Goal: Communication & Community: Answer question/provide support

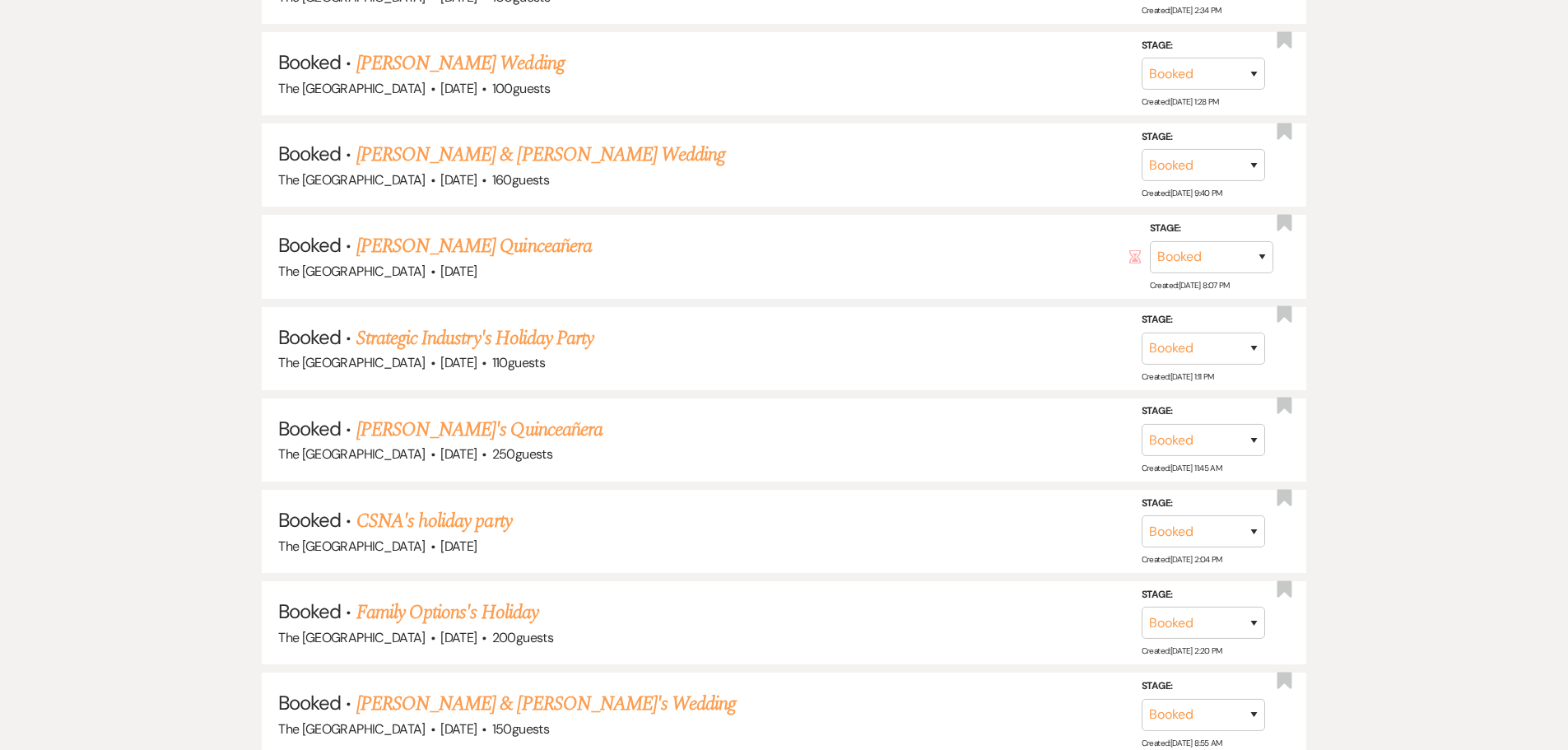
scroll to position [1975, 0]
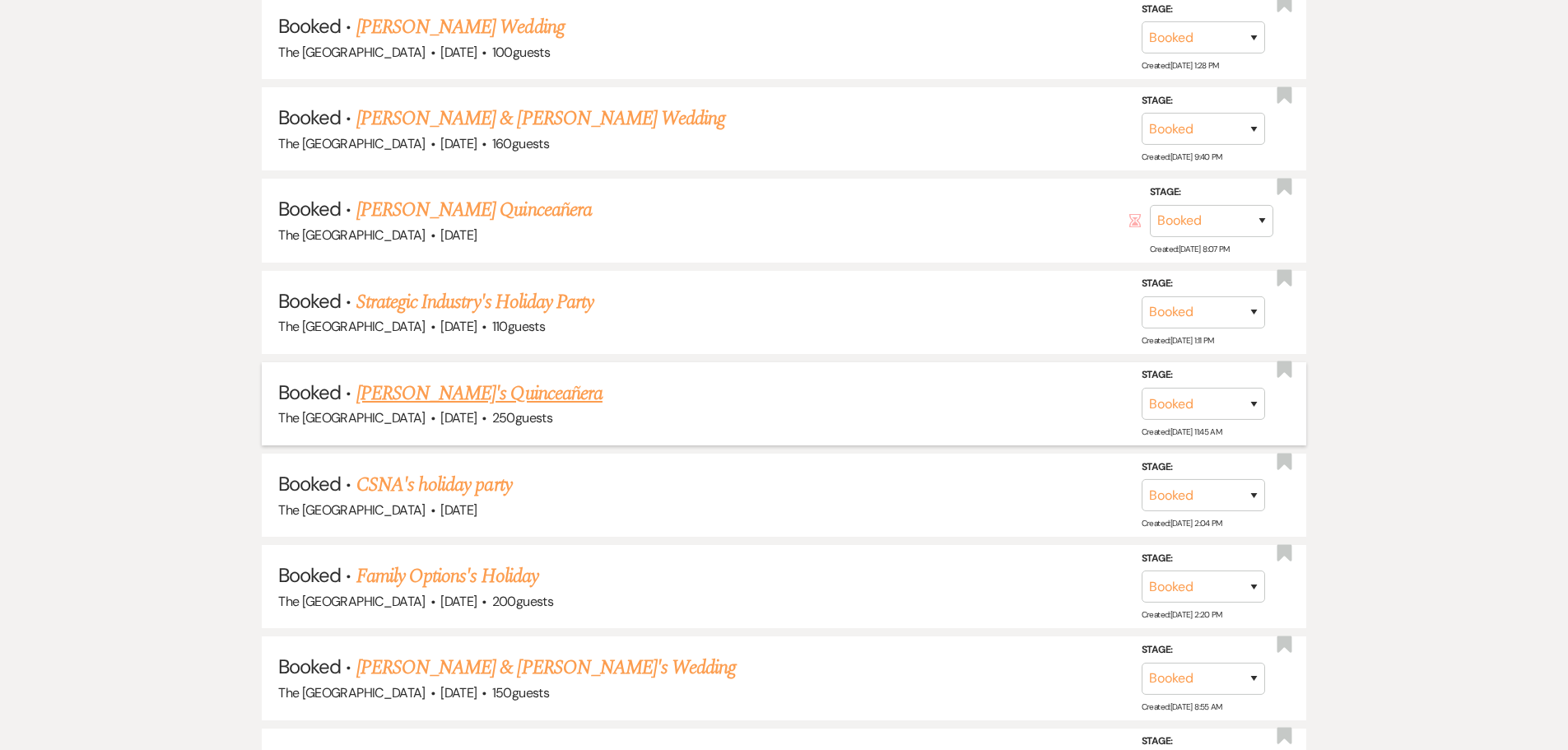
drag, startPoint x: 0, startPoint y: 0, endPoint x: 505, endPoint y: 390, distance: 638.1
click at [505, 390] on link "[PERSON_NAME]'s Quinceañera" at bounding box center [479, 394] width 246 height 30
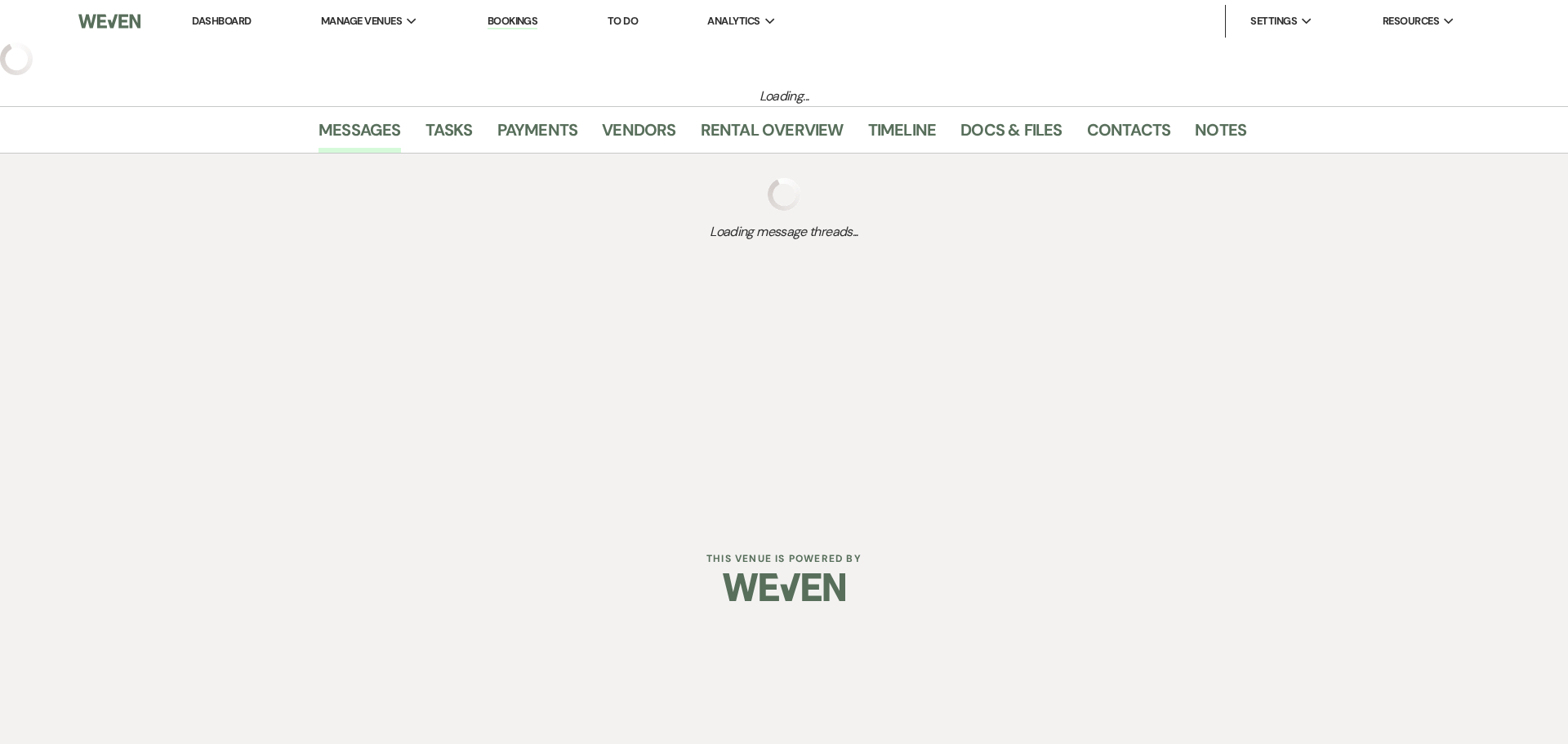
select select "25"
select select "15"
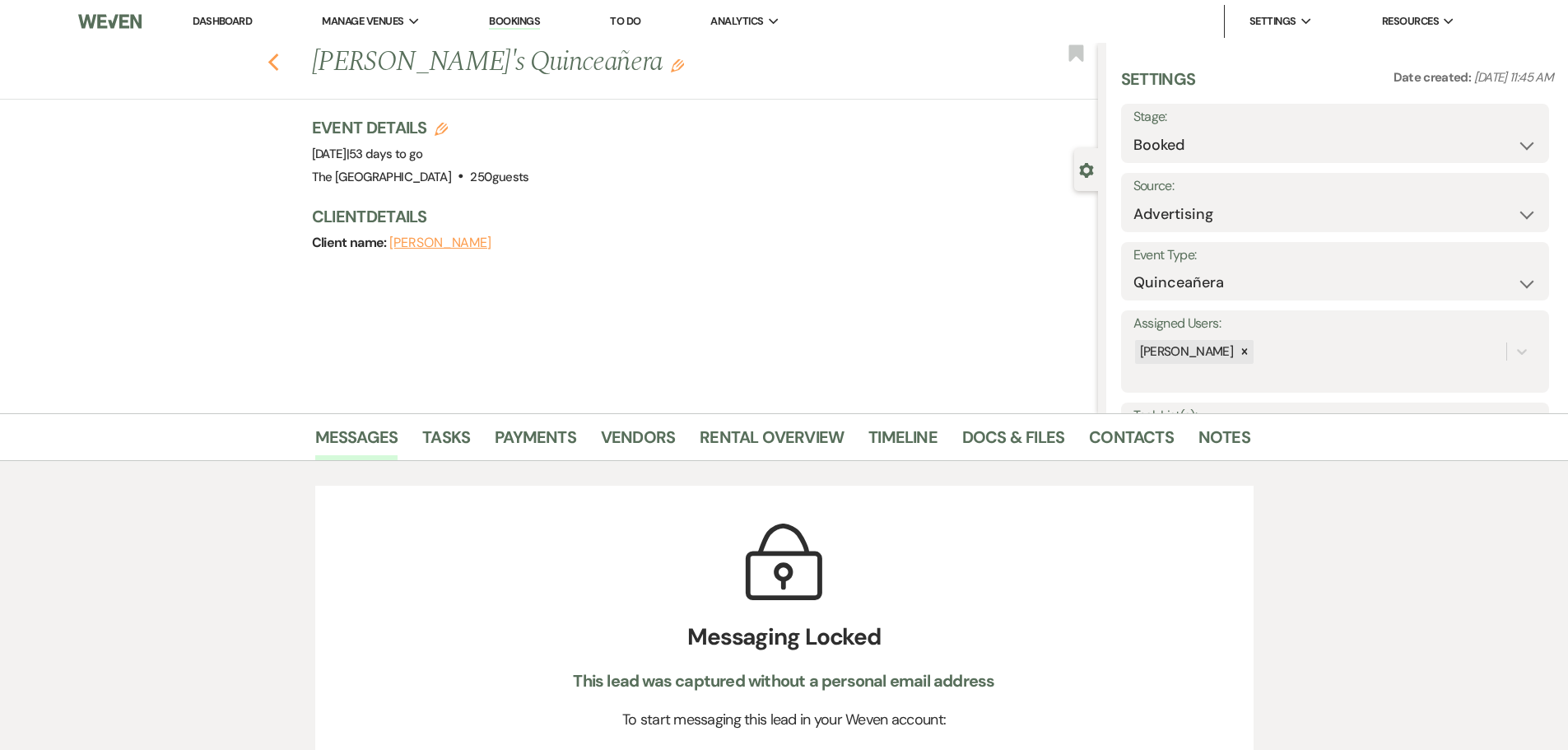
click at [278, 67] on use "button" at bounding box center [273, 63] width 10 height 18
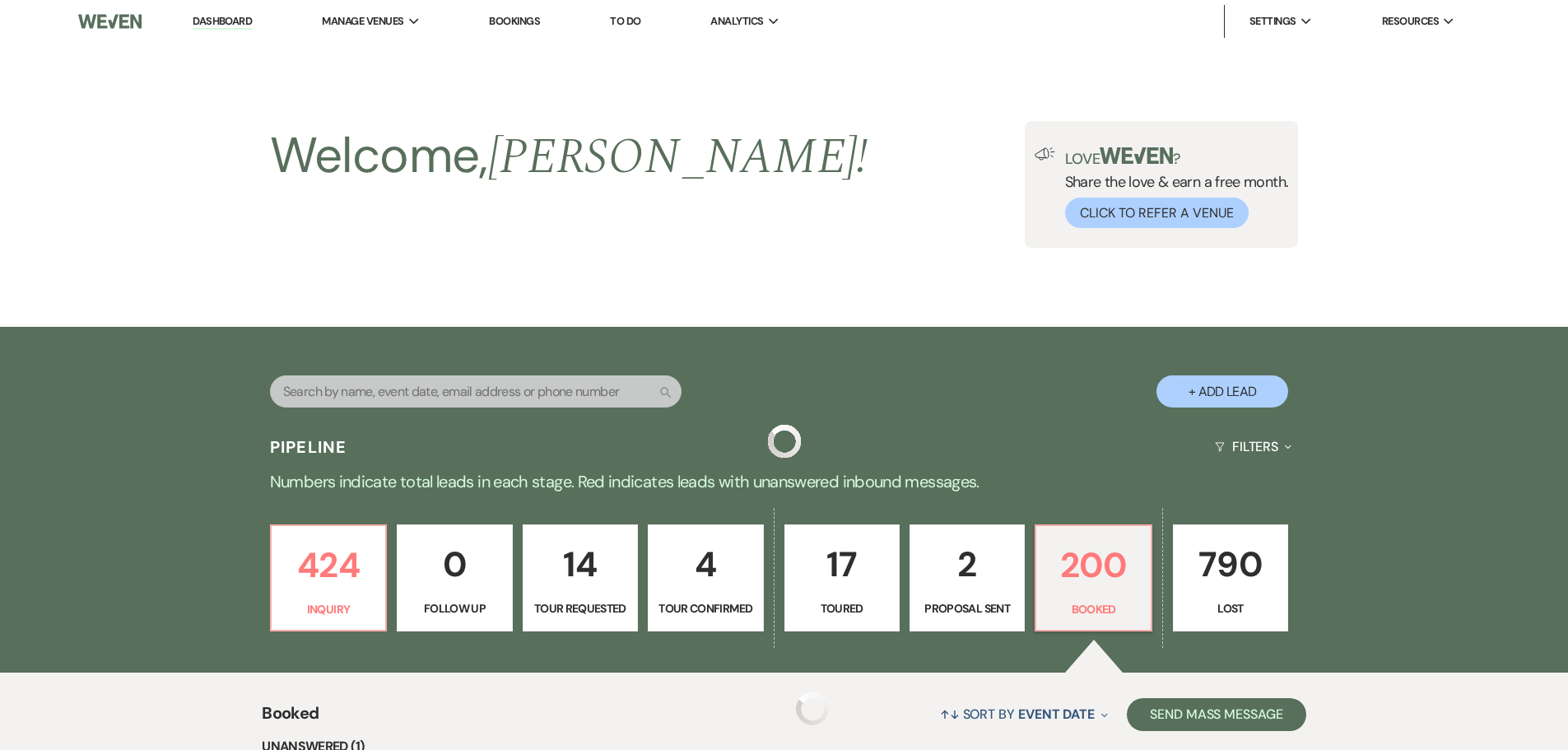
scroll to position [1975, 0]
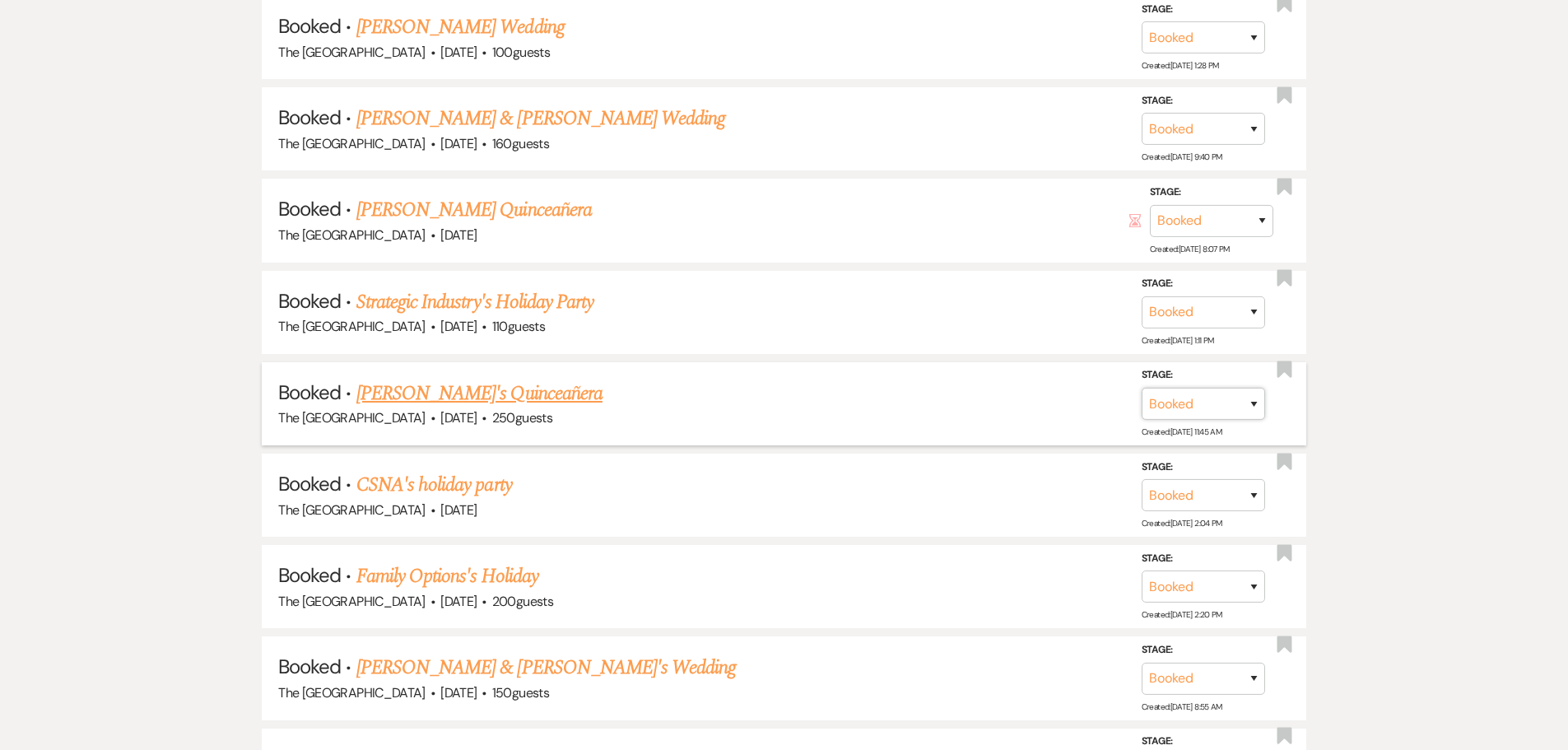
click at [1161, 401] on select "Booked Lost" at bounding box center [1203, 403] width 123 height 32
select select "8"
click at [1141, 388] on select "Booked Lost" at bounding box center [1203, 403] width 123 height 32
click at [1029, 406] on select "Booked Elsewhere Budget Date Unavailable No Response Not a Good Match Capacity …" at bounding box center [972, 403] width 142 height 32
select select "11"
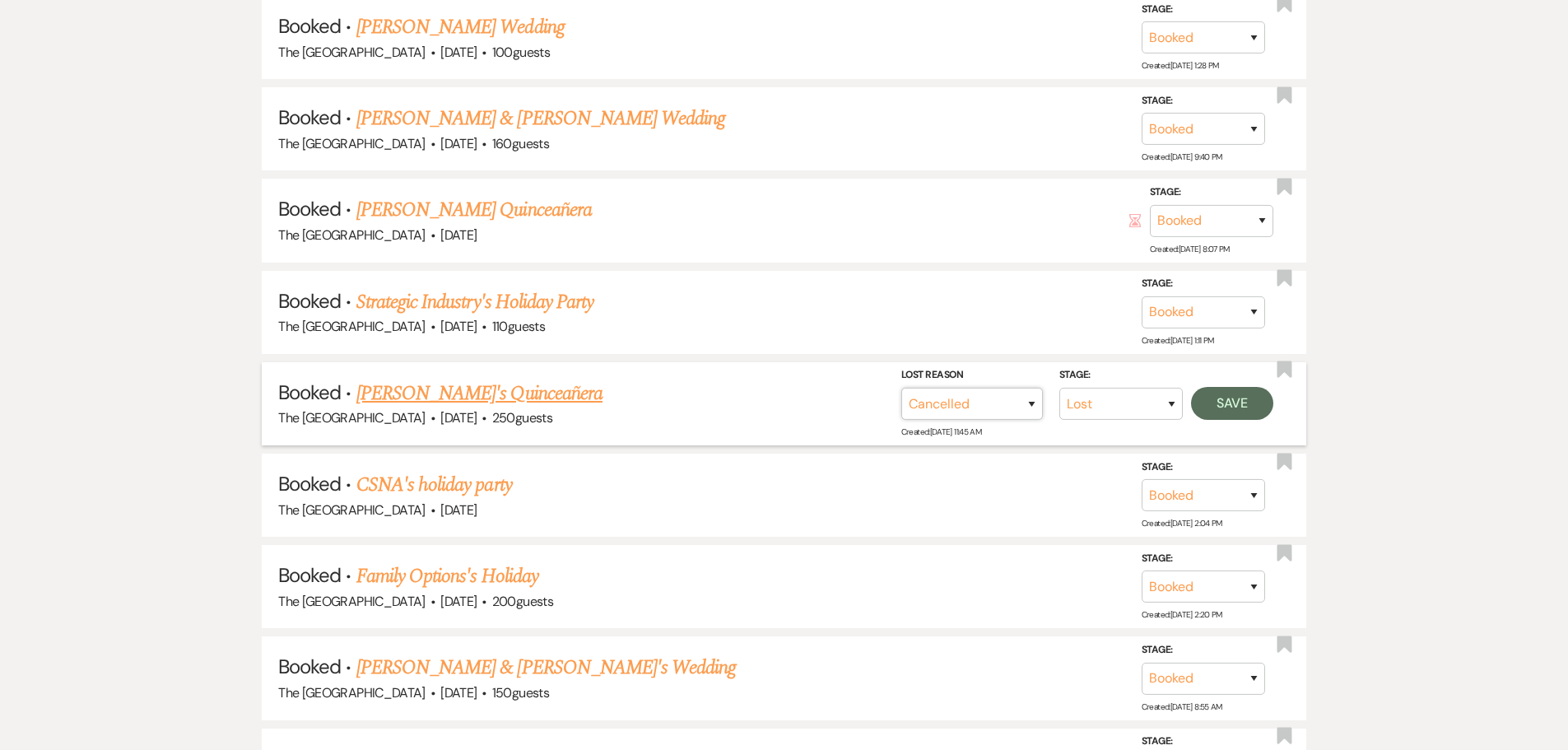
click at [901, 388] on select "Booked Elsewhere Budget Date Unavailable No Response Not a Good Match Capacity …" at bounding box center [972, 403] width 142 height 32
click at [1219, 404] on button "Save" at bounding box center [1232, 403] width 83 height 33
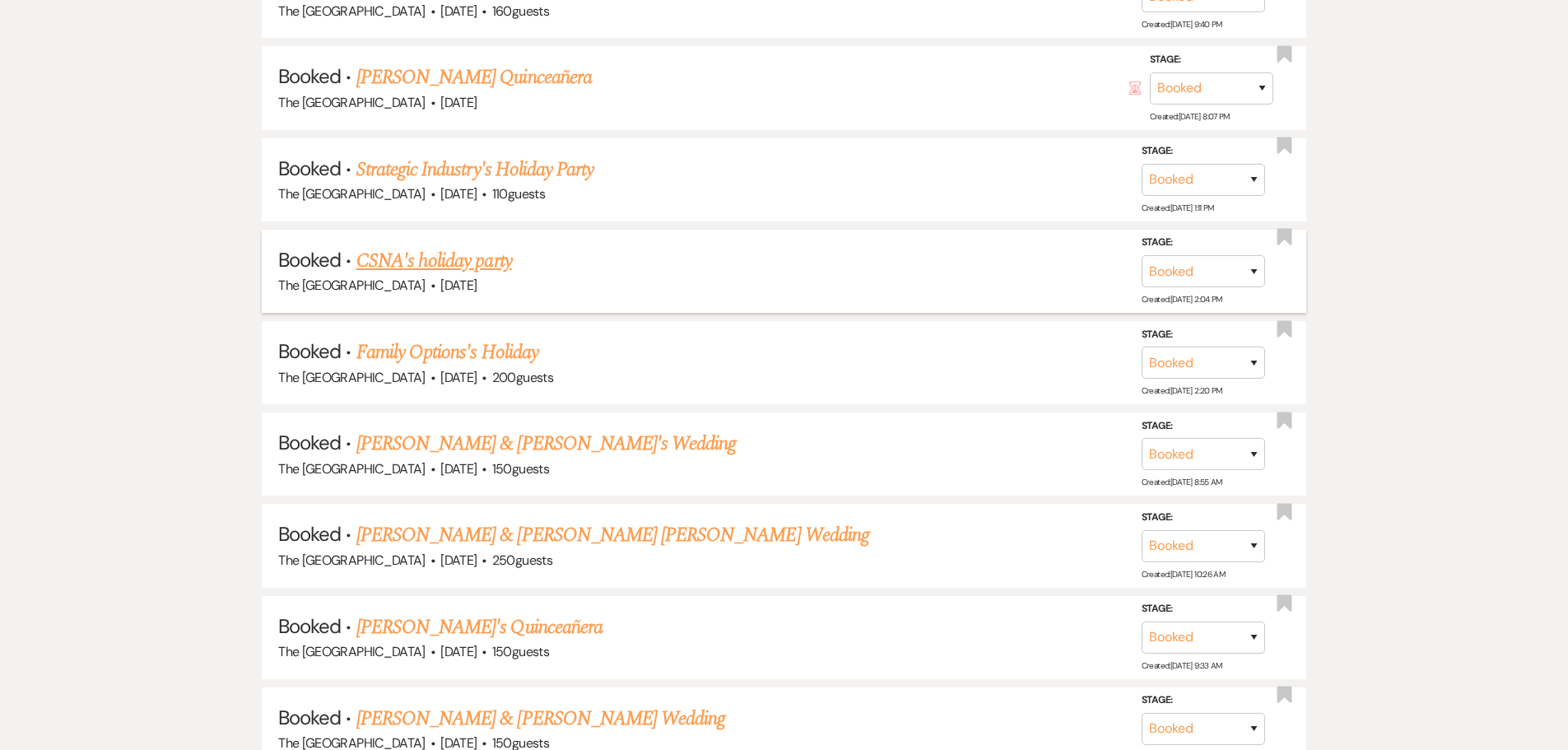
scroll to position [2140, 0]
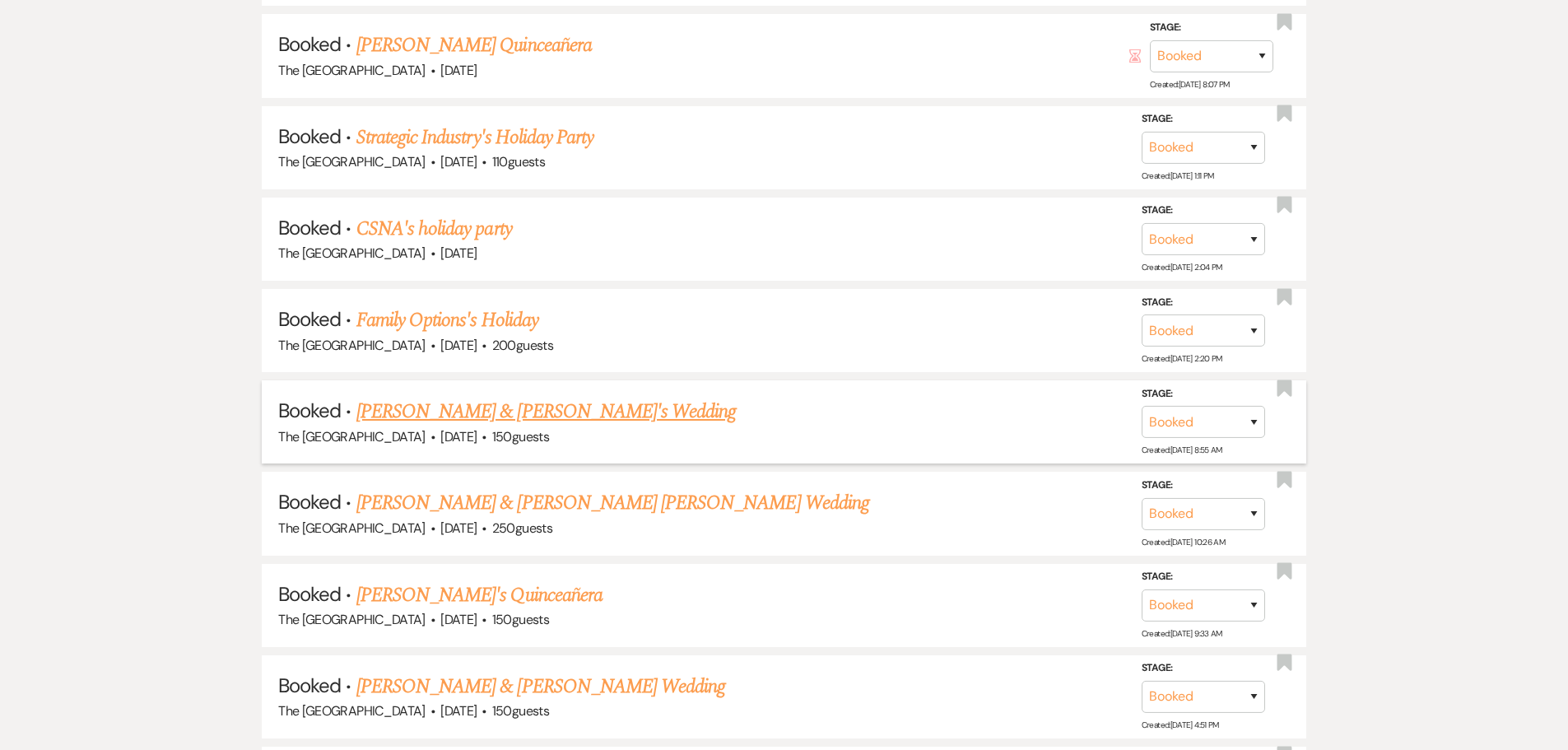
click at [540, 411] on link "[PERSON_NAME] & [PERSON_NAME]'s Wedding" at bounding box center [546, 411] width 380 height 30
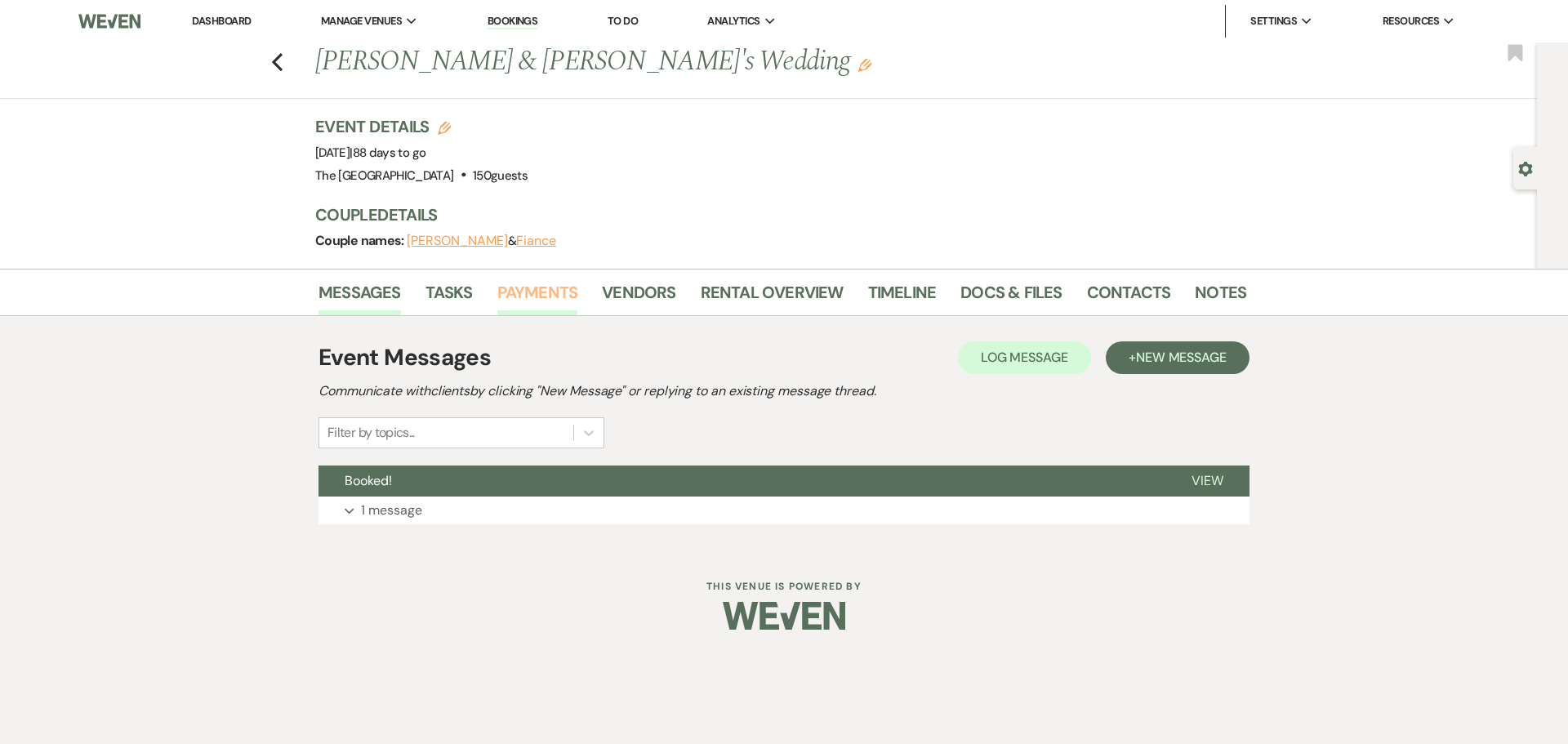
click at [573, 291] on link "Payments" at bounding box center [538, 297] width 81 height 36
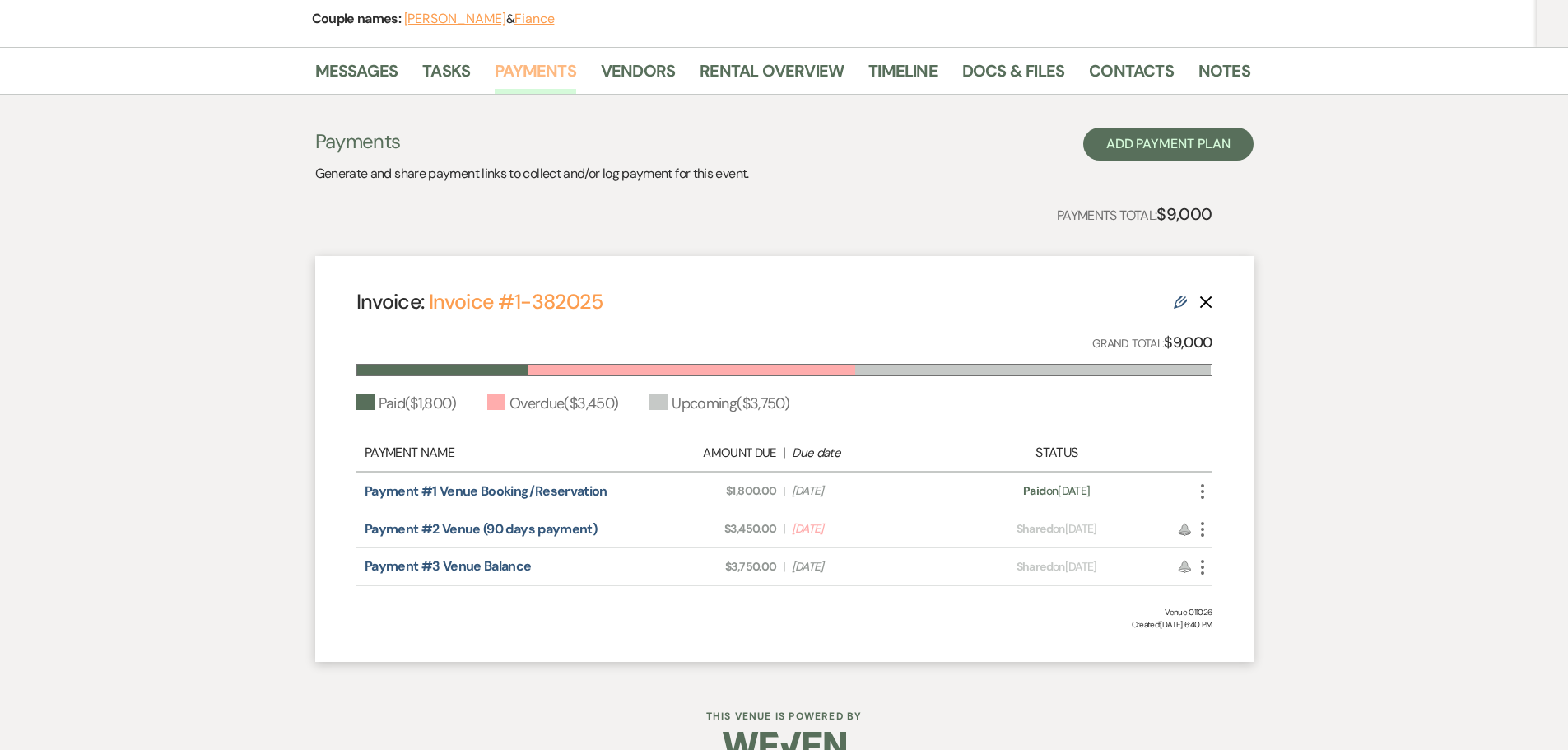
scroll to position [247, 0]
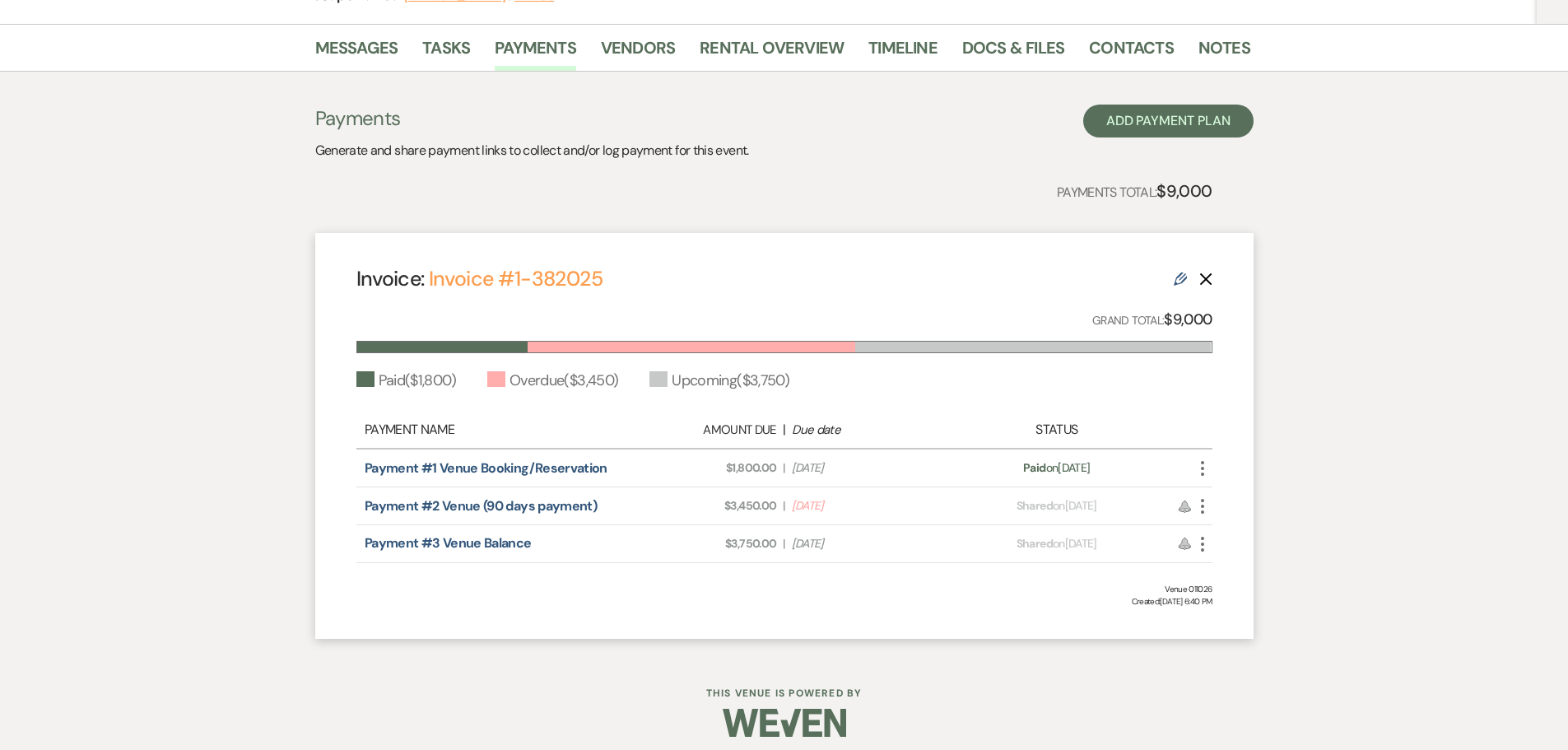
click at [1202, 498] on icon "More" at bounding box center [1202, 506] width 20 height 20
click at [1211, 531] on button "Attach File Attach to Message" at bounding box center [1275, 539] width 166 height 28
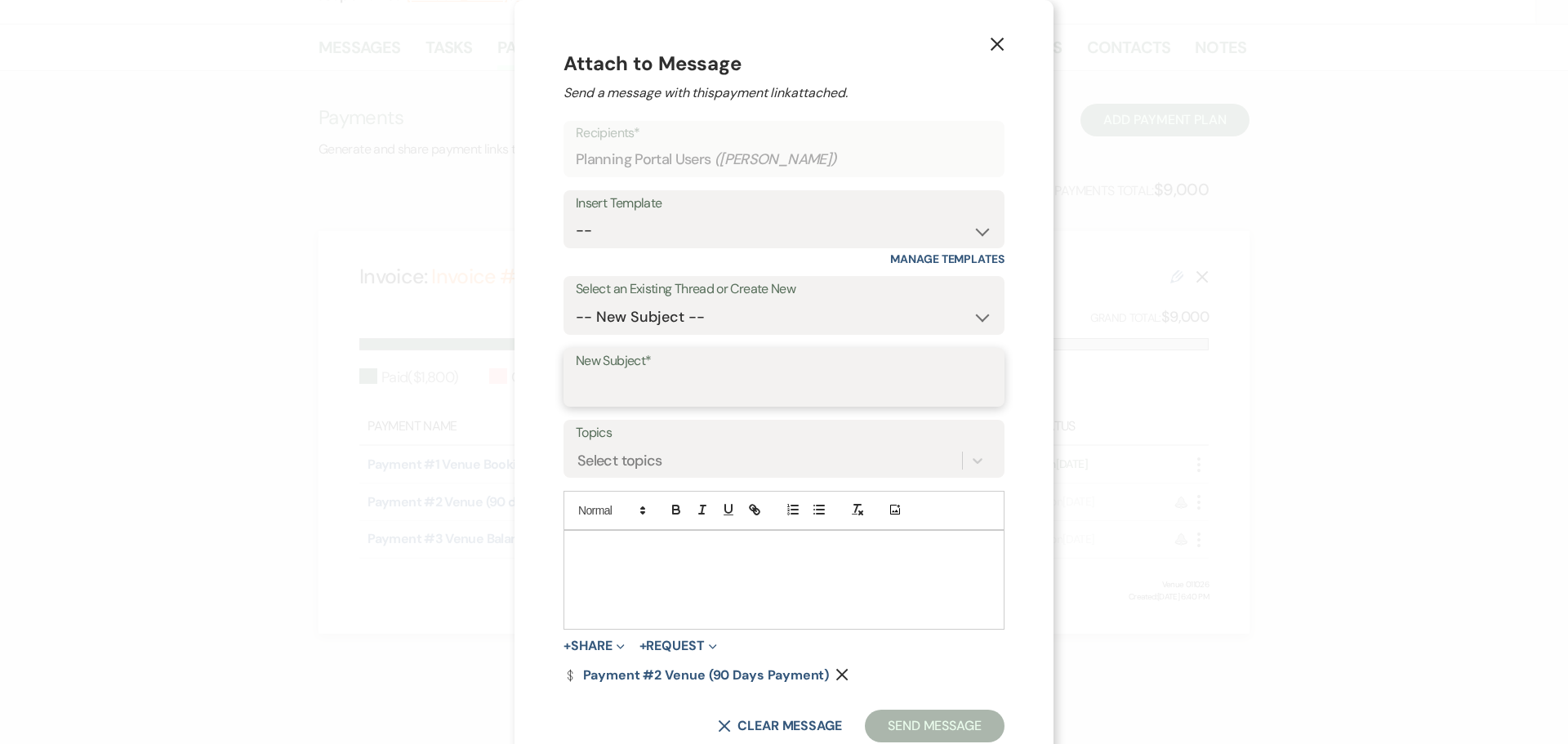
click at [622, 395] on input "New Subject*" at bounding box center [784, 389] width 417 height 32
type input "Payment link"
click at [653, 566] on div at bounding box center [783, 579] width 439 height 98
click at [929, 724] on button "Send Message" at bounding box center [935, 726] width 140 height 33
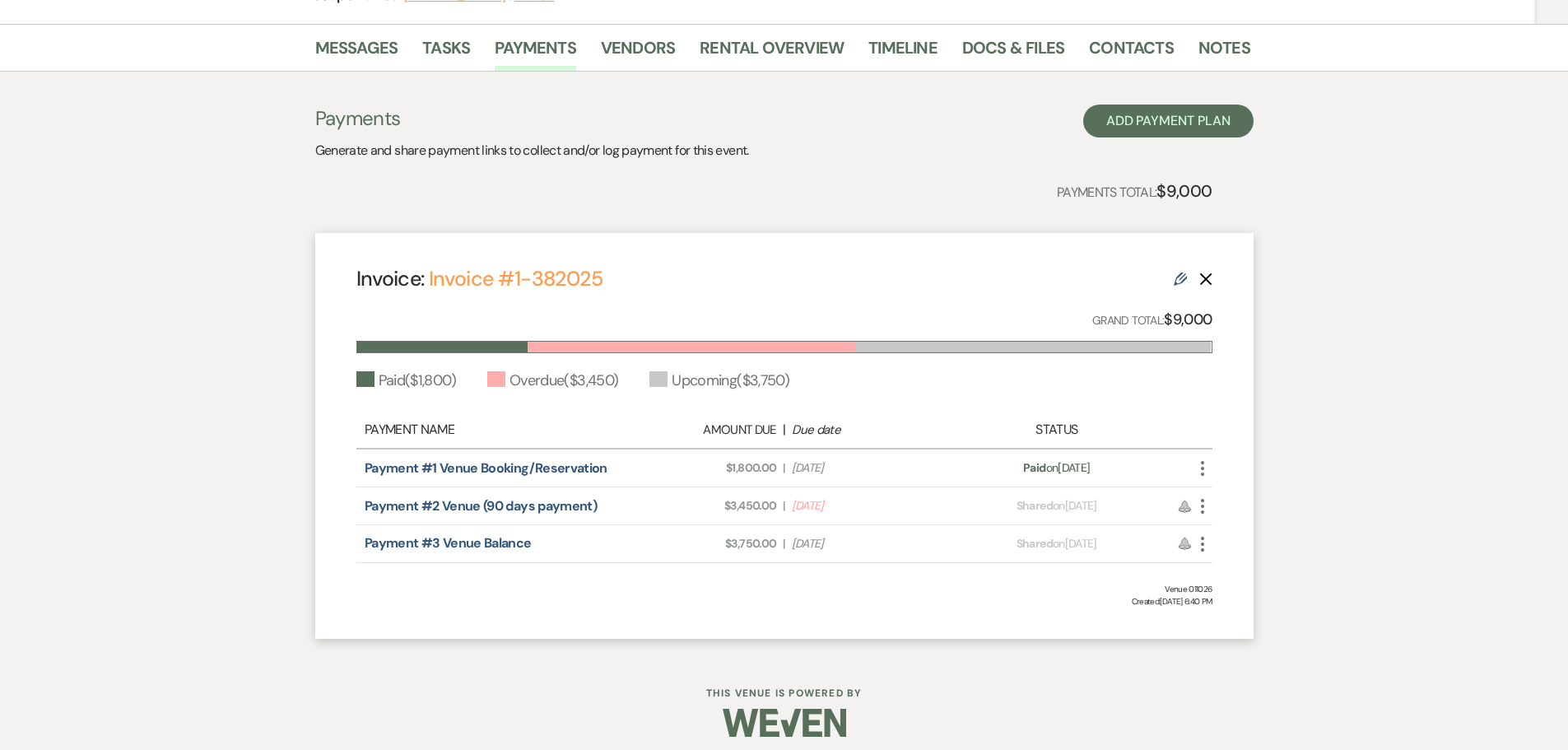
scroll to position [0, 0]
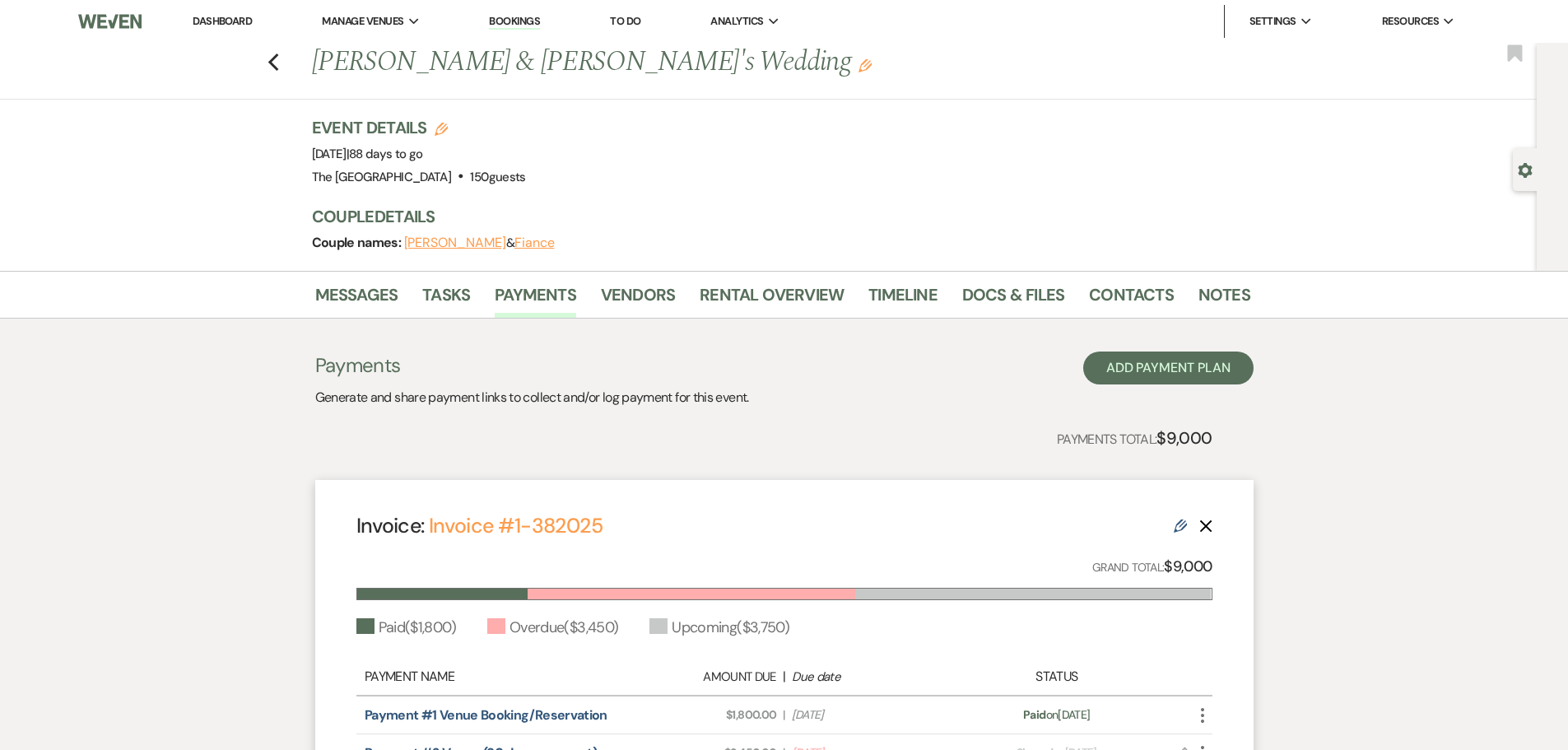
click at [218, 21] on link "Dashboard" at bounding box center [223, 21] width 59 height 14
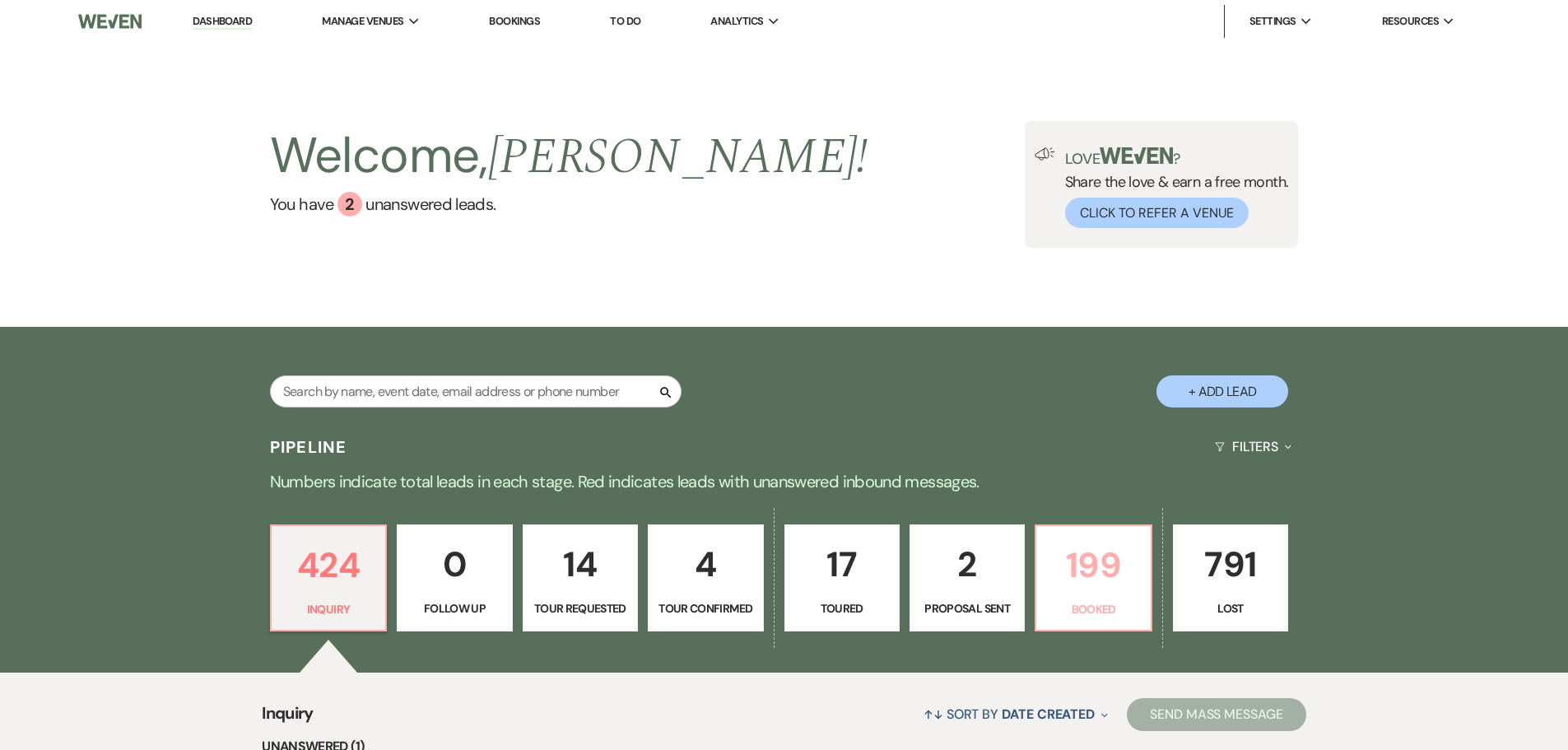
click at [1101, 580] on p "199" at bounding box center [1093, 564] width 94 height 55
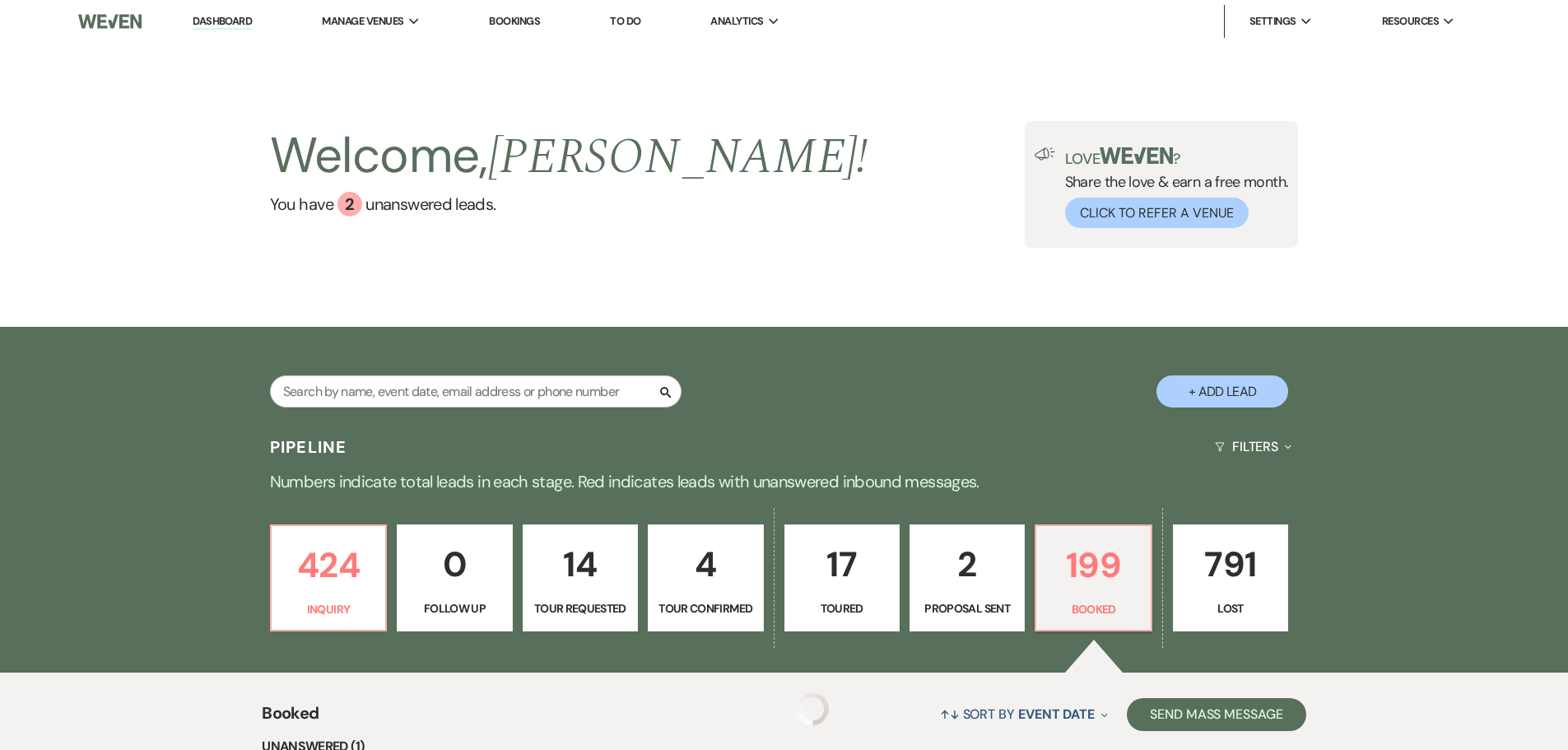
scroll to position [411, 0]
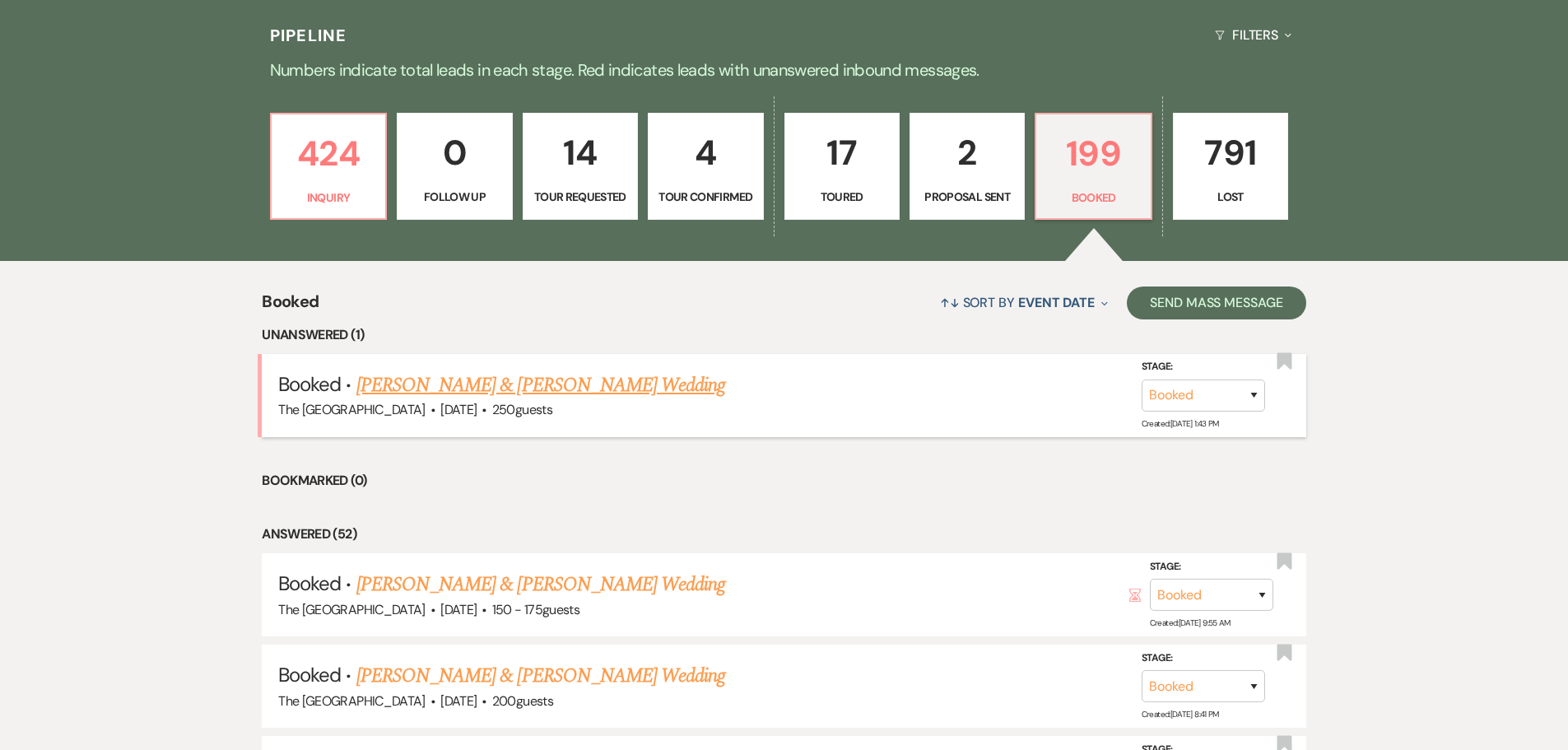
click at [581, 386] on link "[PERSON_NAME] & [PERSON_NAME] Wedding" at bounding box center [541, 385] width 369 height 30
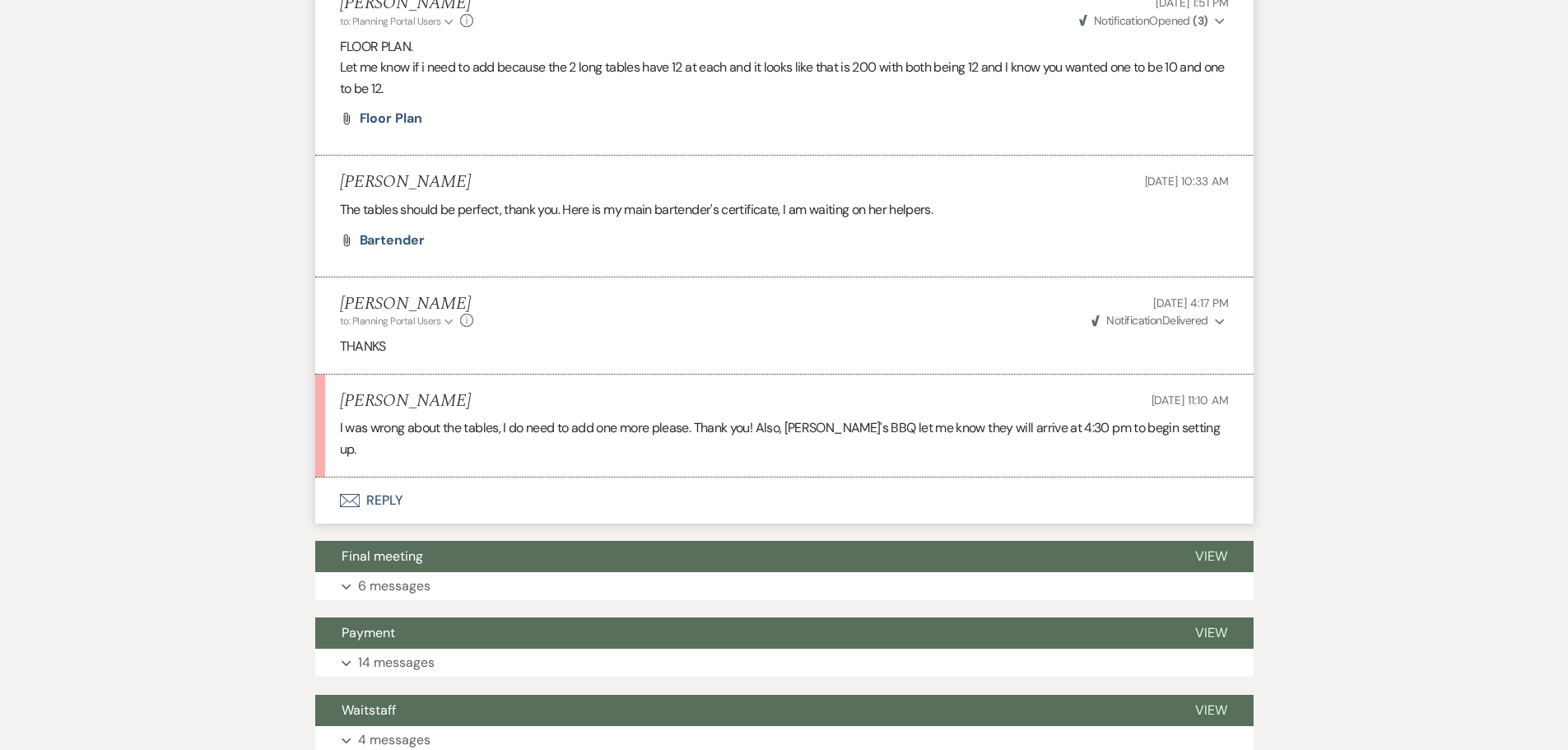
scroll to position [576, 0]
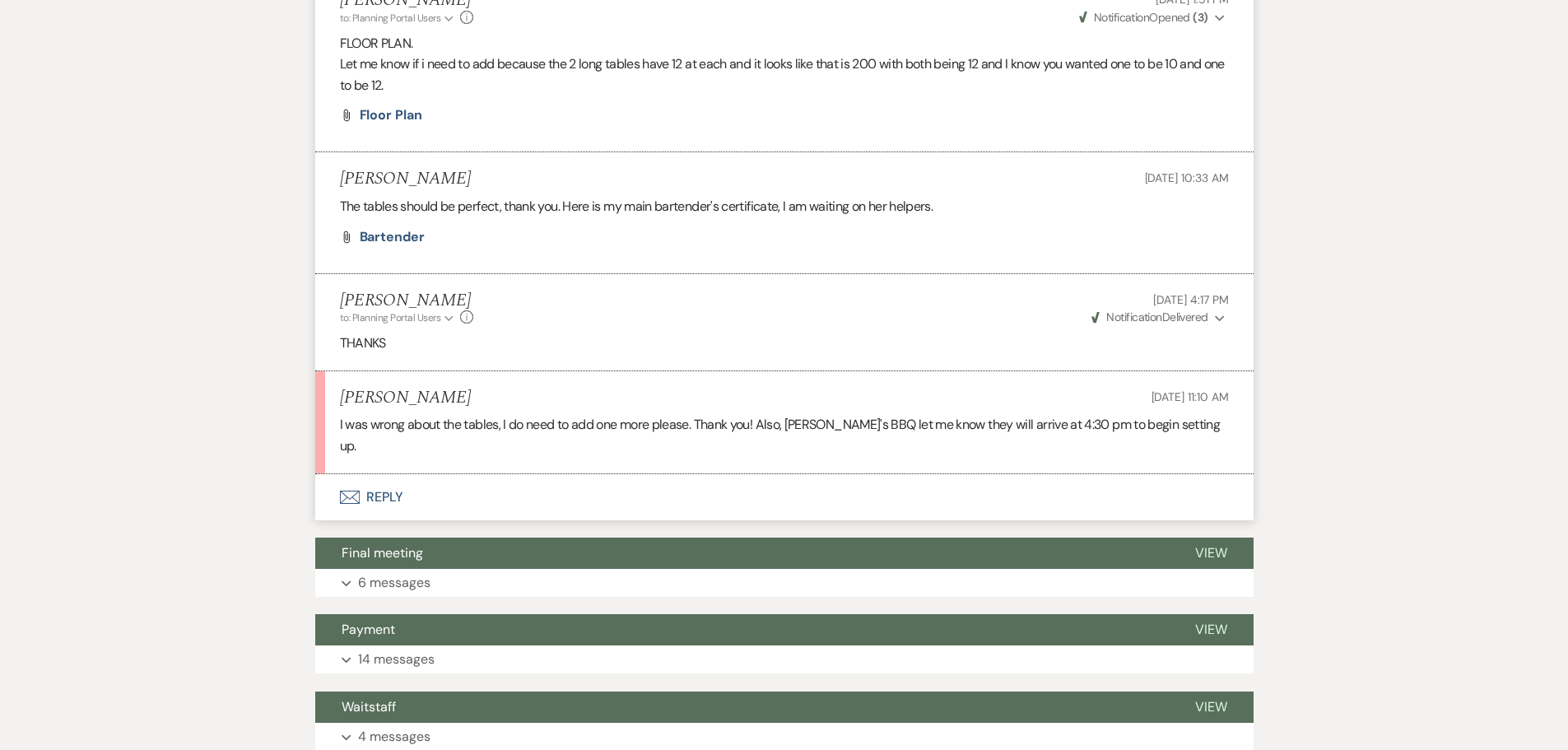
click at [394, 474] on button "Envelope Reply" at bounding box center [784, 496] width 938 height 46
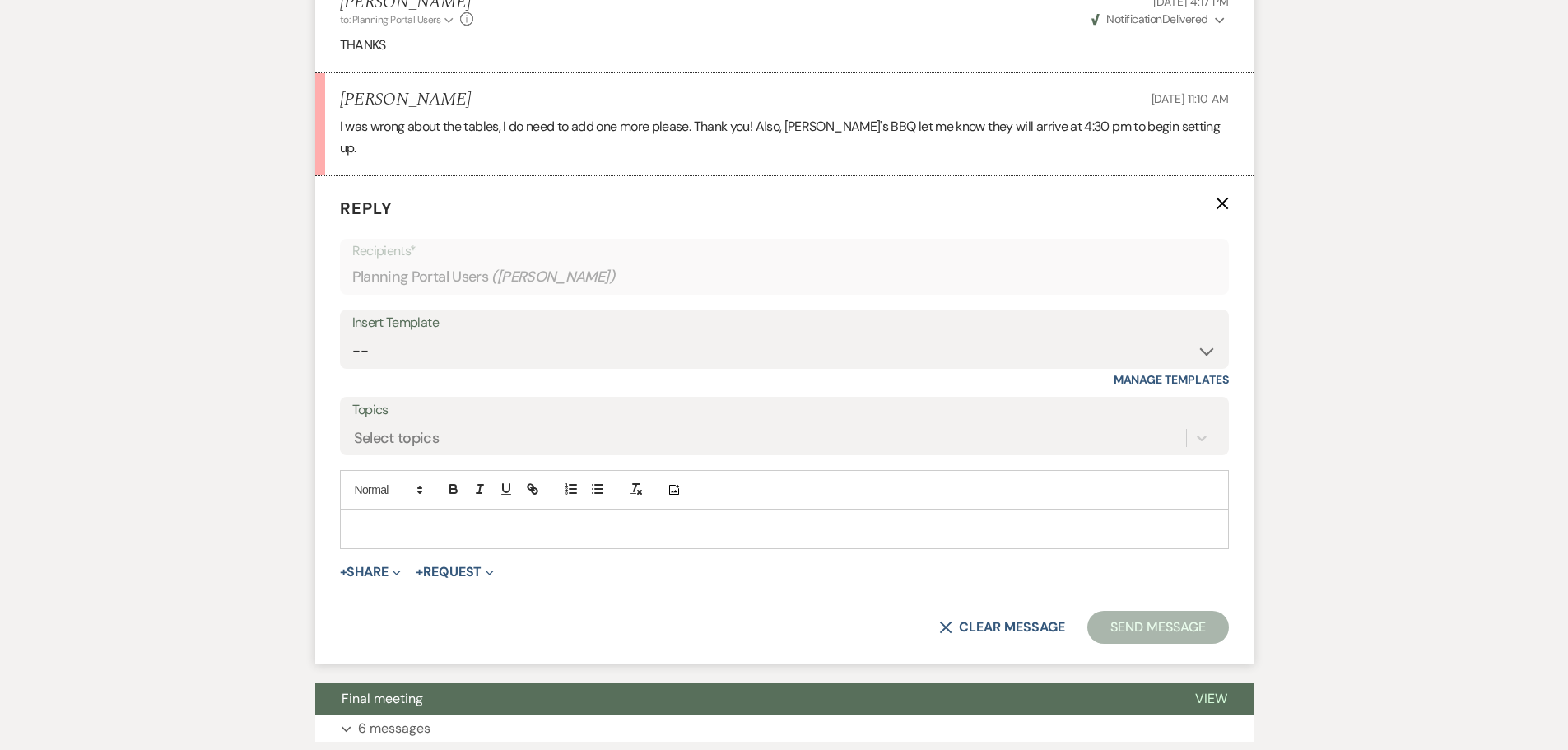
scroll to position [898, 0]
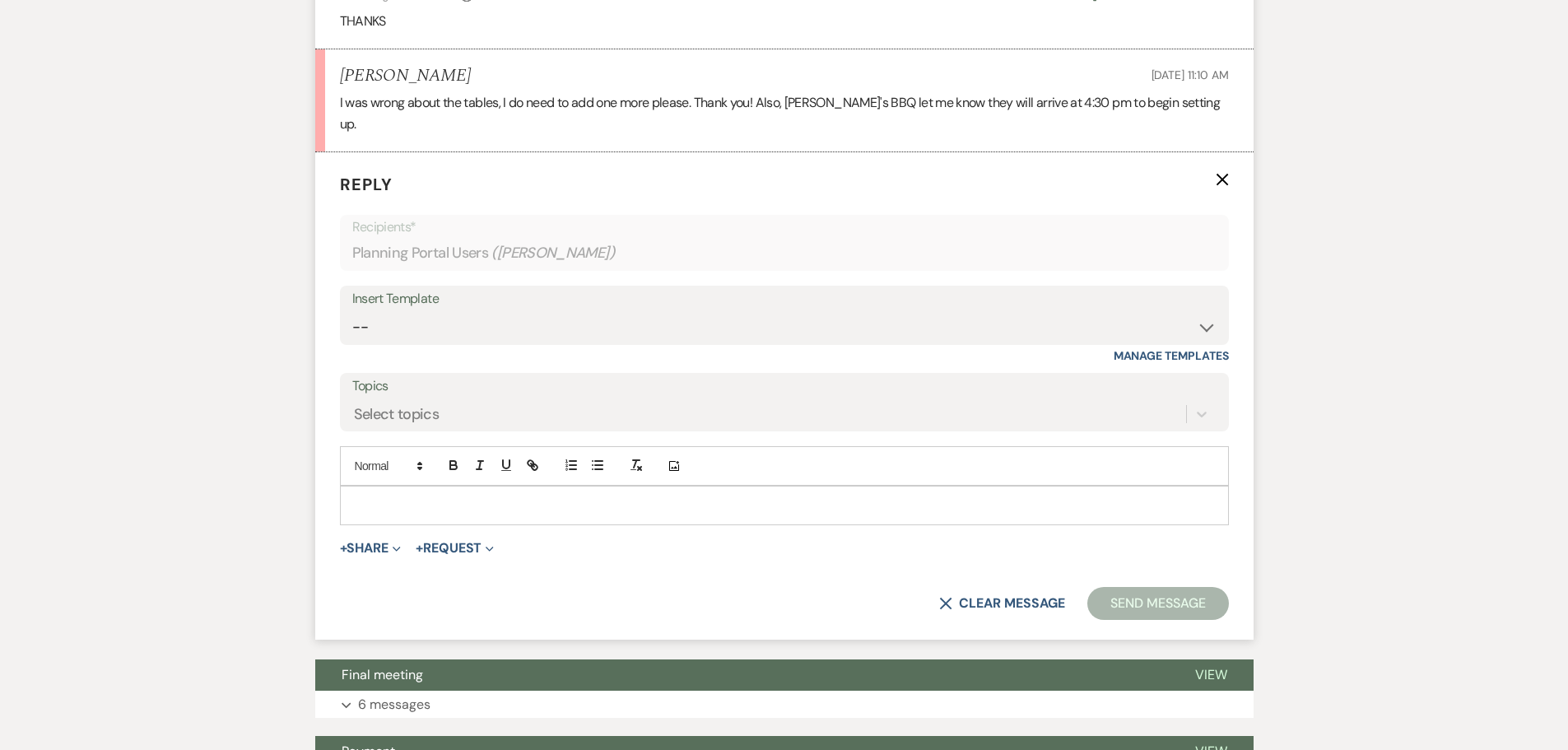
click at [391, 496] on p at bounding box center [784, 505] width 862 height 18
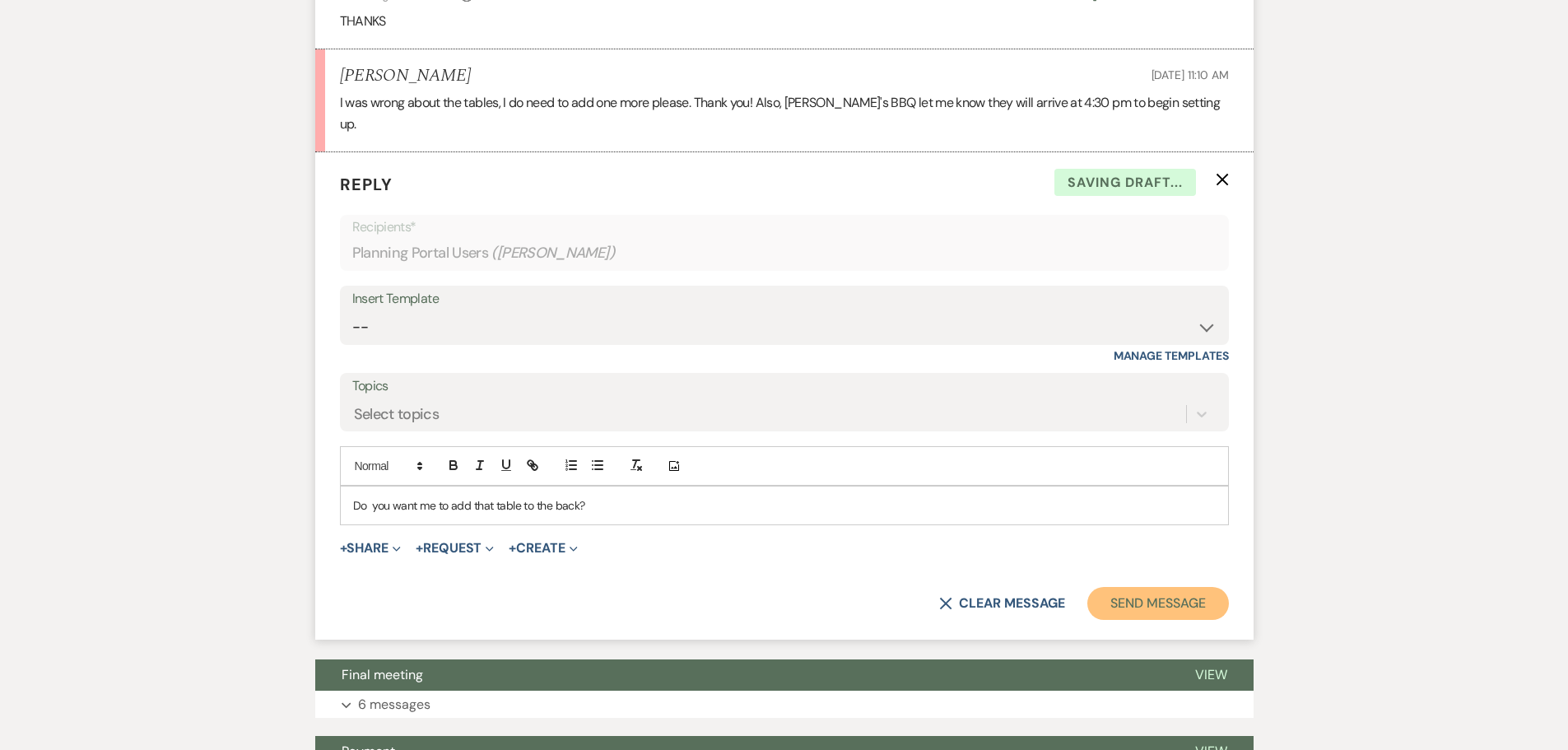
click at [1173, 591] on button "Send Message" at bounding box center [1158, 603] width 141 height 33
